Goal: Navigation & Orientation: Find specific page/section

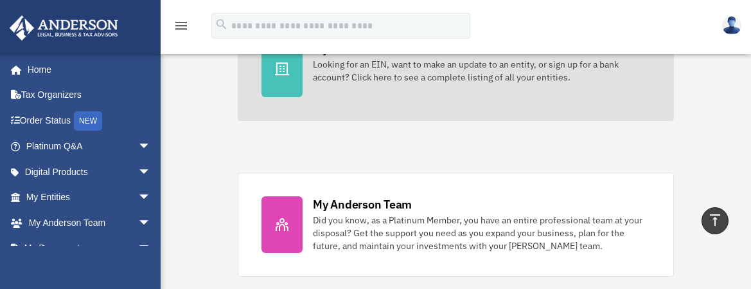
scroll to position [514, 0]
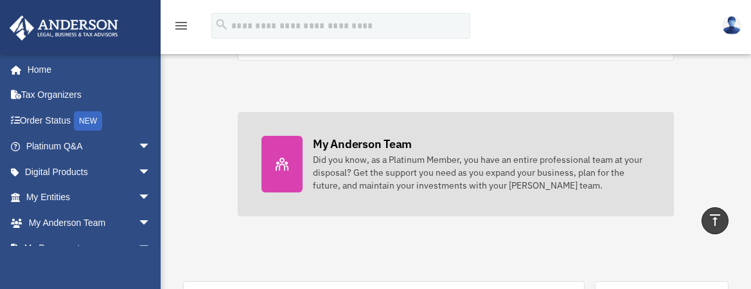
click at [357, 172] on div "Did you know, as a Platinum Member, you have an entire professional team at you…" at bounding box center [481, 172] width 337 height 39
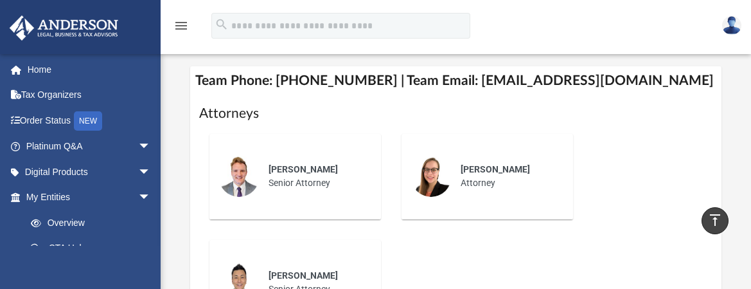
scroll to position [578, 0]
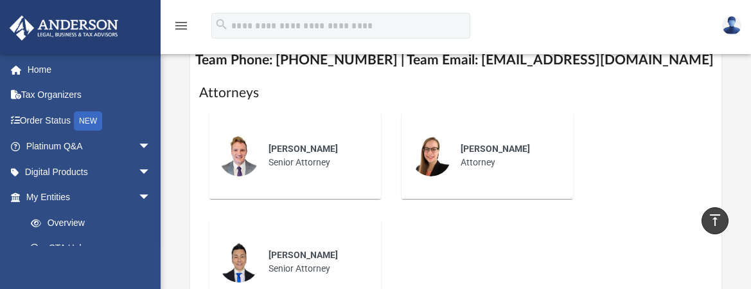
click at [437, 159] on img at bounding box center [431, 155] width 41 height 41
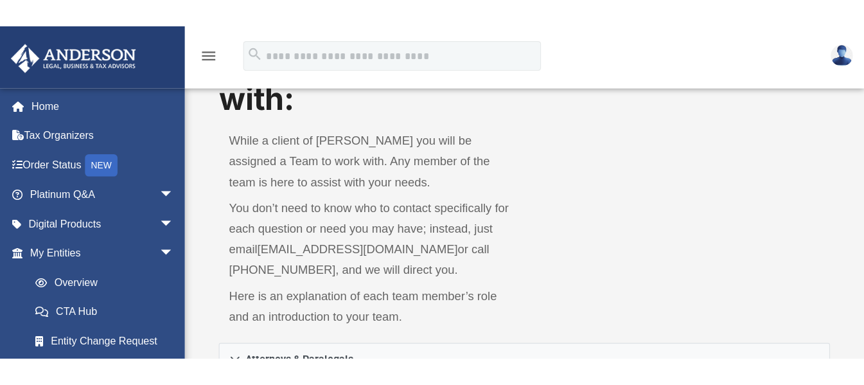
scroll to position [69, 0]
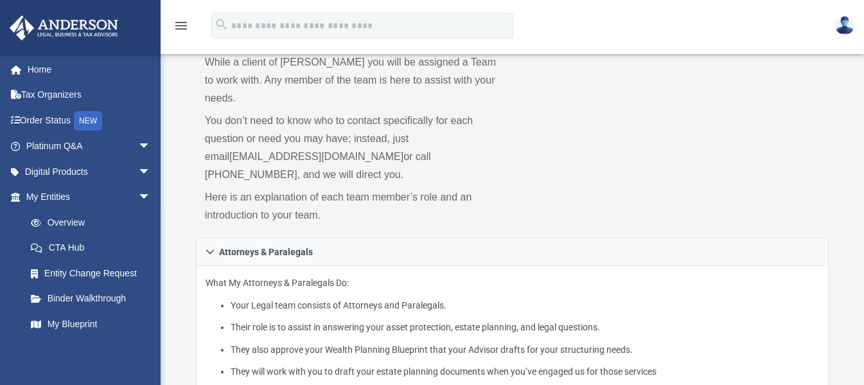
click at [751, 25] on img at bounding box center [844, 25] width 19 height 19
click at [751, 125] on div "Who is on my team and who will I work with: While a client of Anderson you will…" at bounding box center [513, 121] width 634 height 231
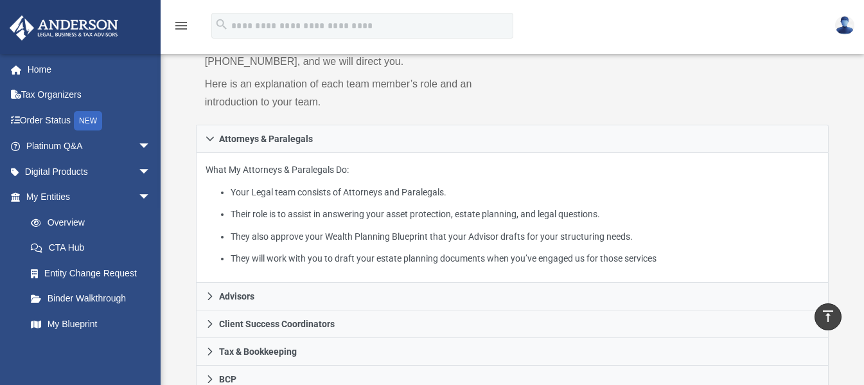
scroll to position [0, 0]
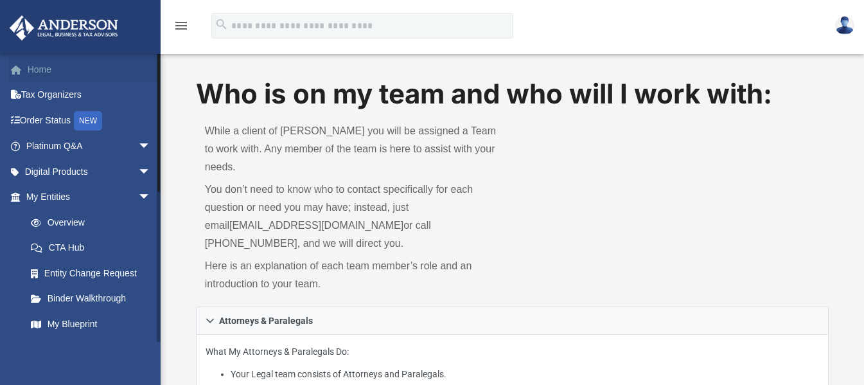
click at [44, 69] on link "Home" at bounding box center [89, 70] width 161 height 26
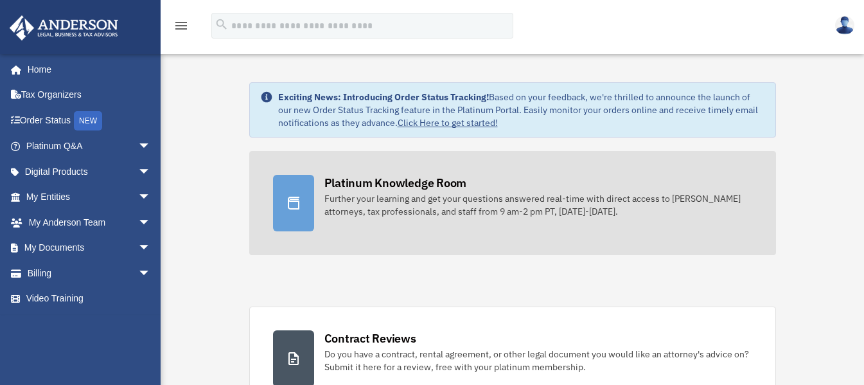
click at [481, 193] on div "Further your learning and get your questions answered real-time with direct acc…" at bounding box center [539, 205] width 428 height 26
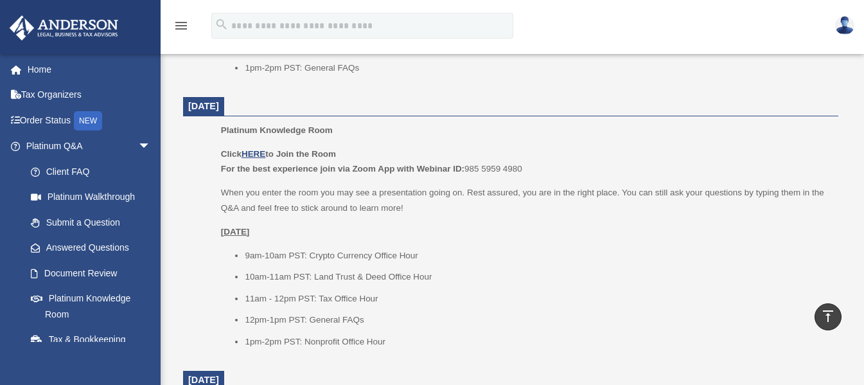
scroll to position [771, 0]
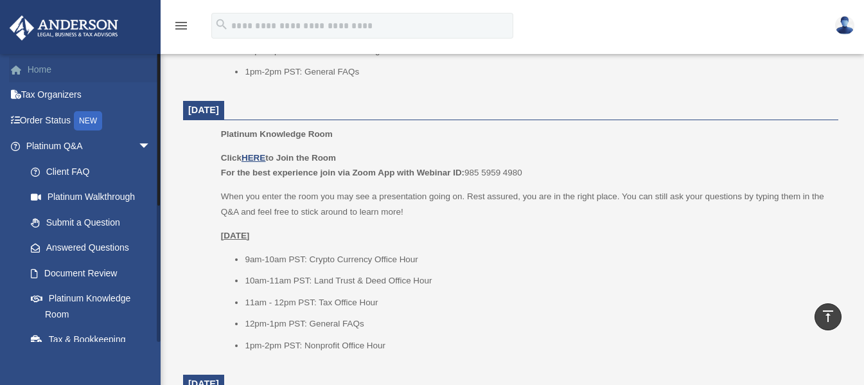
click at [40, 69] on link "Home" at bounding box center [89, 70] width 161 height 26
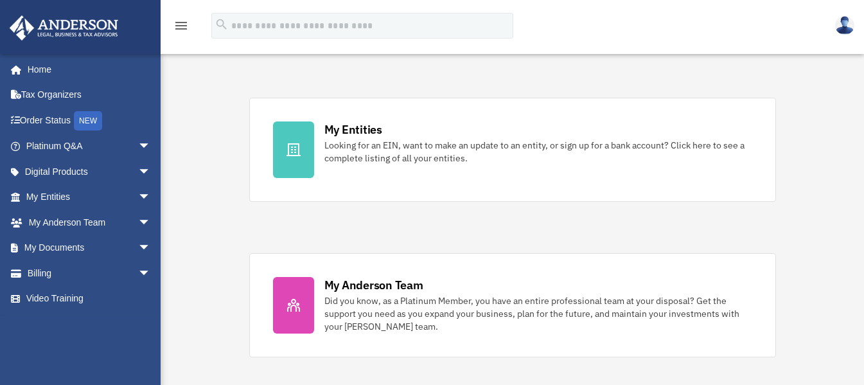
scroll to position [386, 0]
